Goal: Task Accomplishment & Management: Complete application form

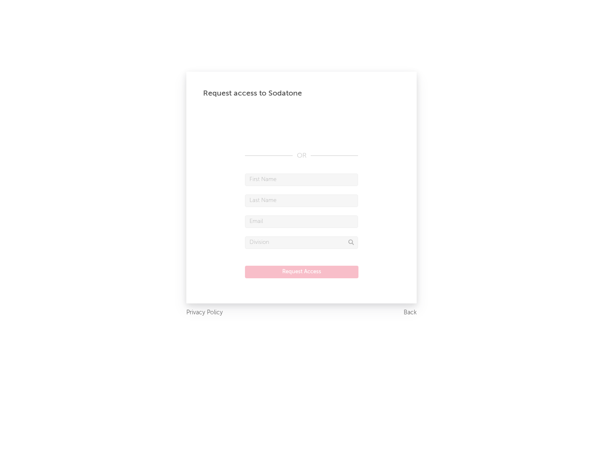
click at [302, 179] on input "text" at bounding box center [301, 179] width 113 height 13
type input "[PERSON_NAME]"
click at [302, 200] on input "text" at bounding box center [301, 200] width 113 height 13
type input "[PERSON_NAME]"
click at [302, 221] on input "text" at bounding box center [301, 221] width 113 height 13
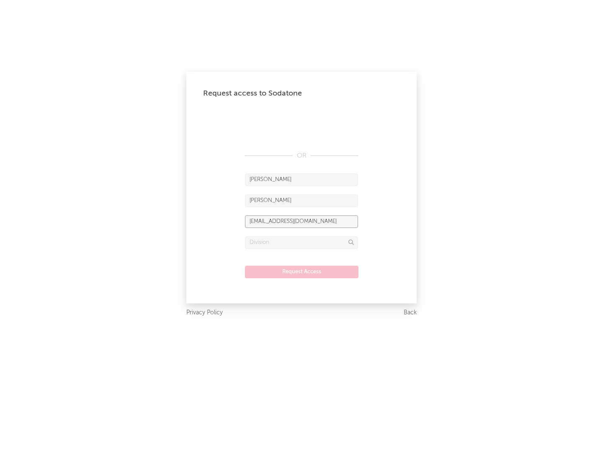
type input "[EMAIL_ADDRESS][DOMAIN_NAME]"
click at [302, 242] on input "text" at bounding box center [301, 242] width 113 height 13
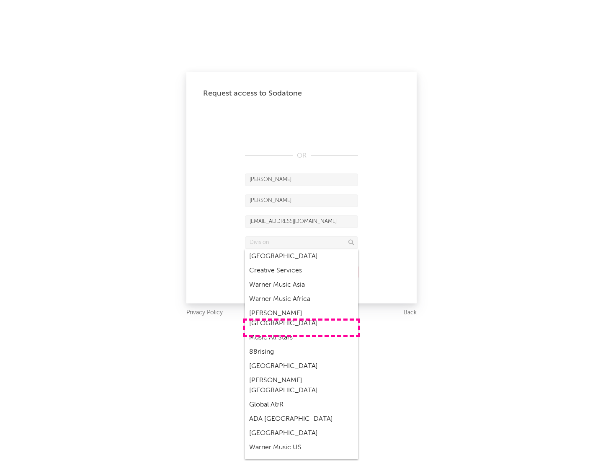
click at [302, 330] on div "Music All Stars" at bounding box center [301, 337] width 113 height 14
type input "Music All Stars"
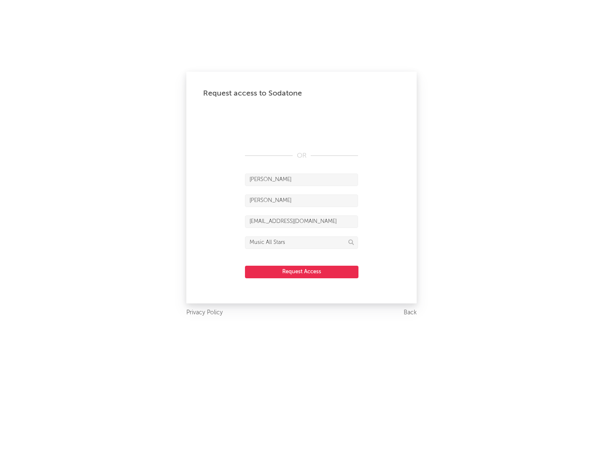
click at [302, 271] on button "Request Access" at bounding box center [301, 272] width 113 height 13
